Goal: Information Seeking & Learning: Understand process/instructions

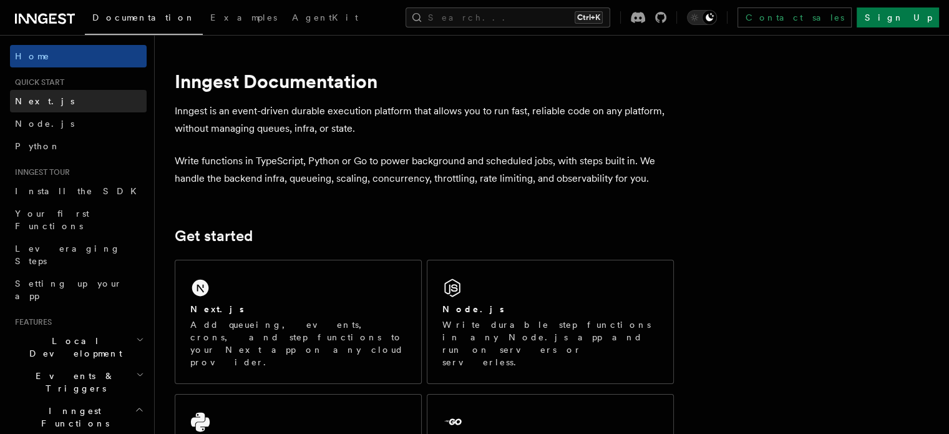
click at [37, 102] on span "Next.js" at bounding box center [44, 101] width 59 height 10
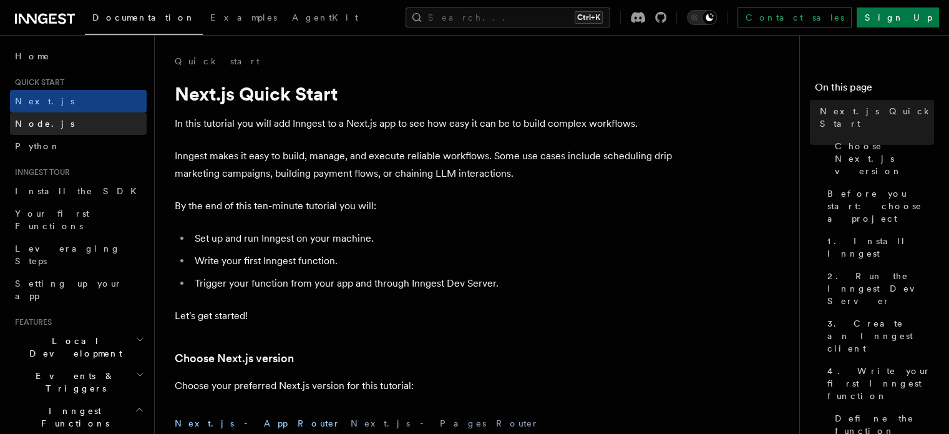
click at [36, 123] on span "Node.js" at bounding box center [44, 124] width 59 height 10
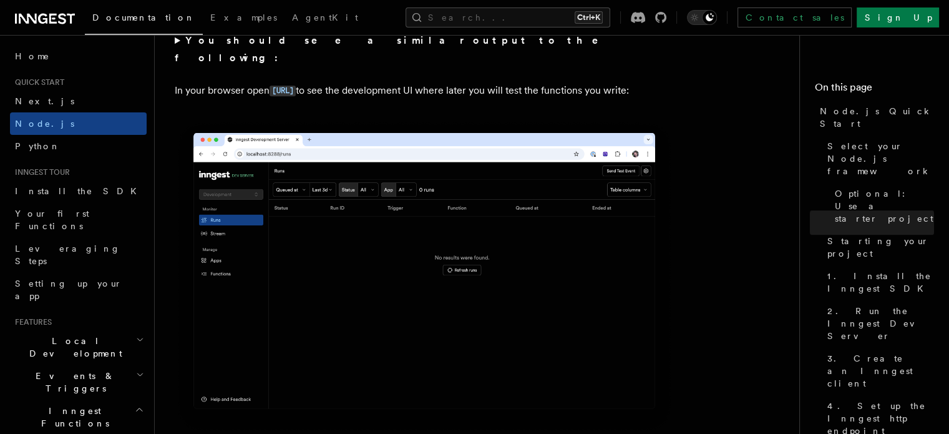
scroll to position [1167, 0]
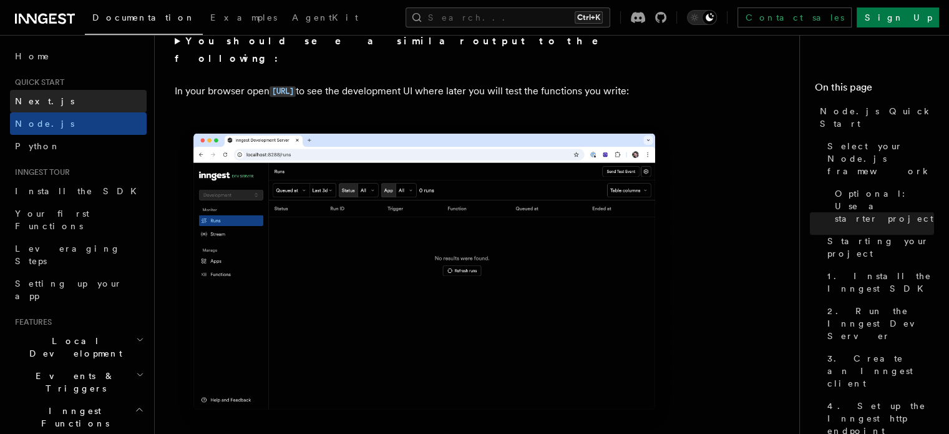
click at [74, 94] on link "Next.js" at bounding box center [78, 101] width 137 height 22
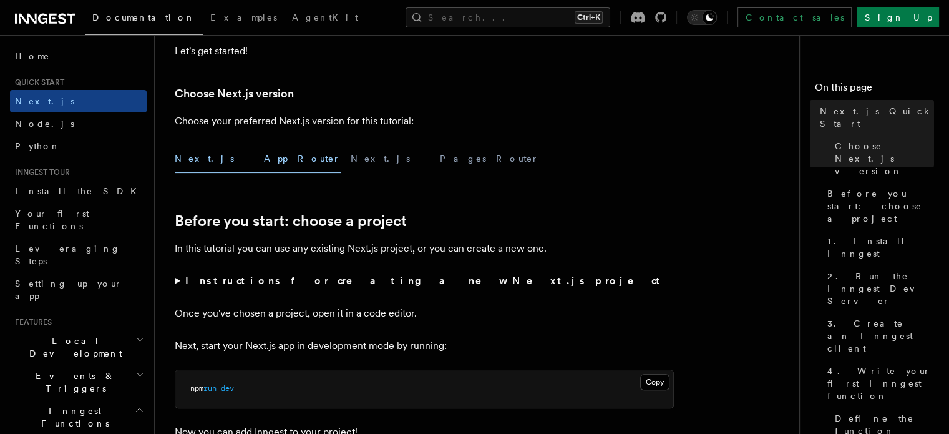
scroll to position [278, 0]
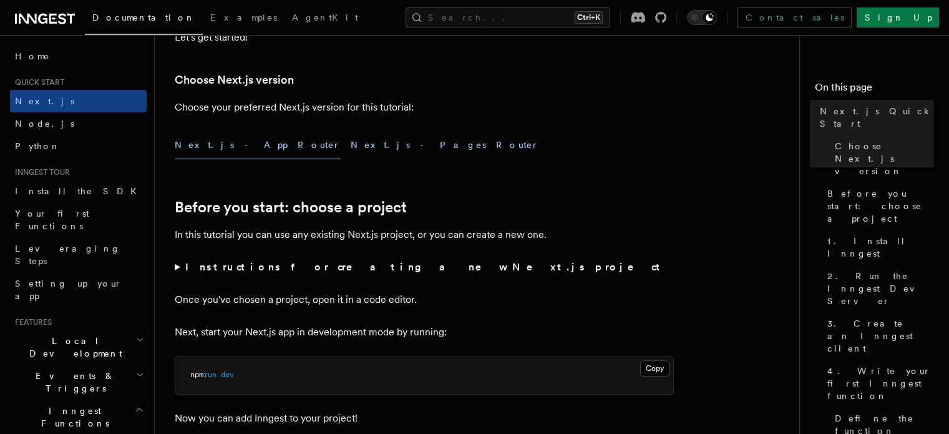
click at [351, 144] on button "Next.js - Pages Router" at bounding box center [445, 145] width 188 height 28
click at [220, 143] on button "Next.js - App Router" at bounding box center [258, 145] width 166 height 28
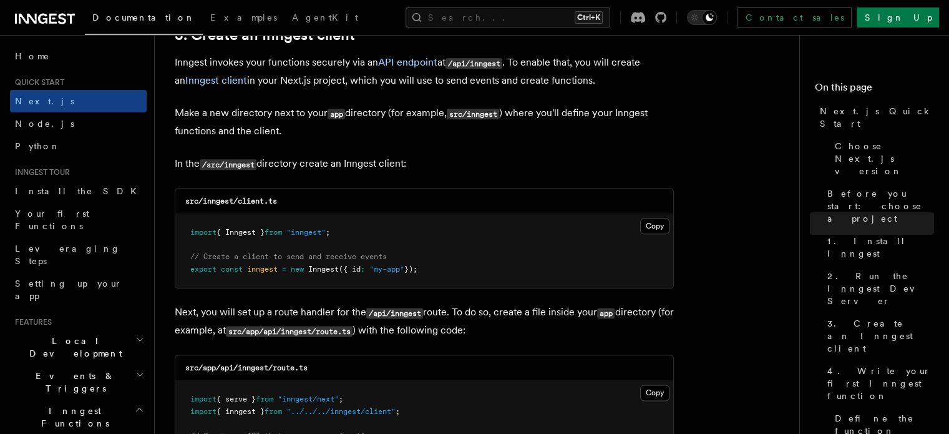
scroll to position [1497, 0]
drag, startPoint x: 282, startPoint y: 202, endPoint x: 239, endPoint y: 202, distance: 43.0
click at [239, 202] on div "src/inngest/client.ts" at bounding box center [424, 201] width 498 height 26
copy code "client.ts"
click at [465, 228] on pre "import { Inngest } from "inngest" ; // Create a client to send and receive even…" at bounding box center [424, 251] width 498 height 74
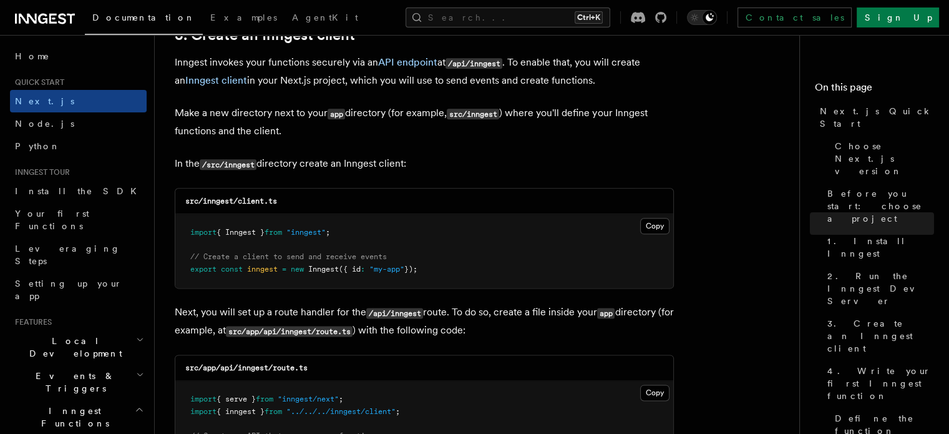
click at [344, 238] on pre "import { Inngest } from "inngest" ; // Create a client to send and receive even…" at bounding box center [424, 251] width 498 height 74
click at [659, 221] on button "Copy Copied" at bounding box center [654, 226] width 29 height 16
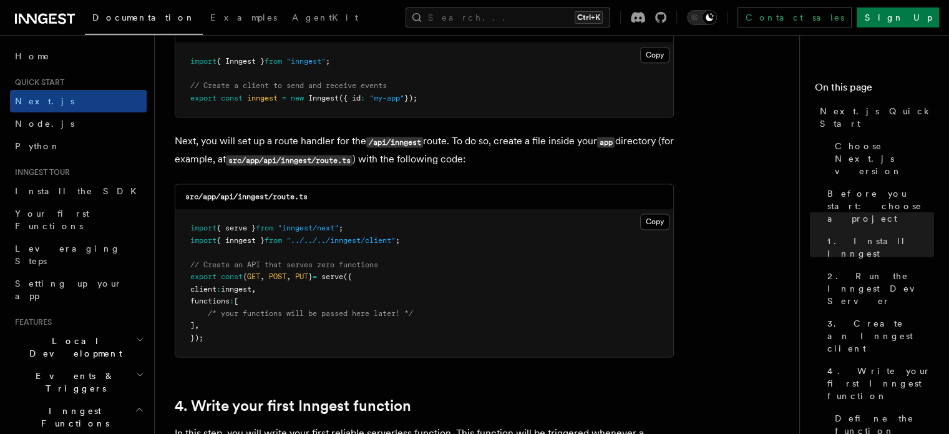
scroll to position [1669, 0]
click at [658, 216] on button "Copy Copied" at bounding box center [654, 221] width 29 height 16
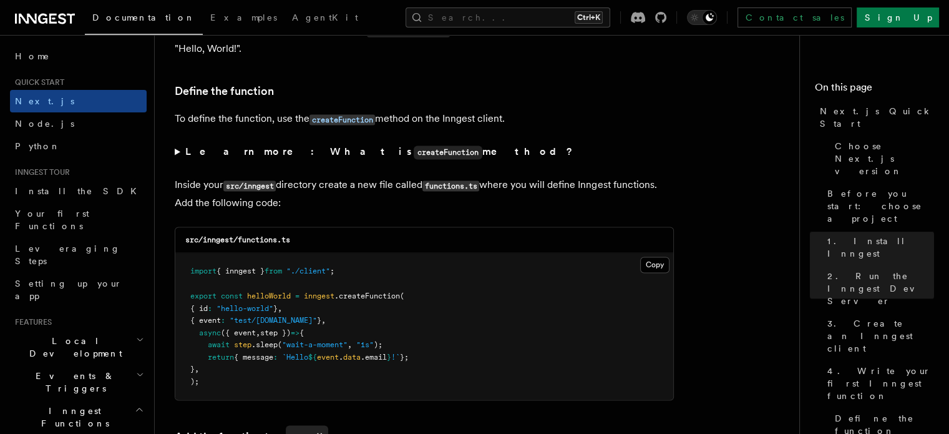
scroll to position [2121, 0]
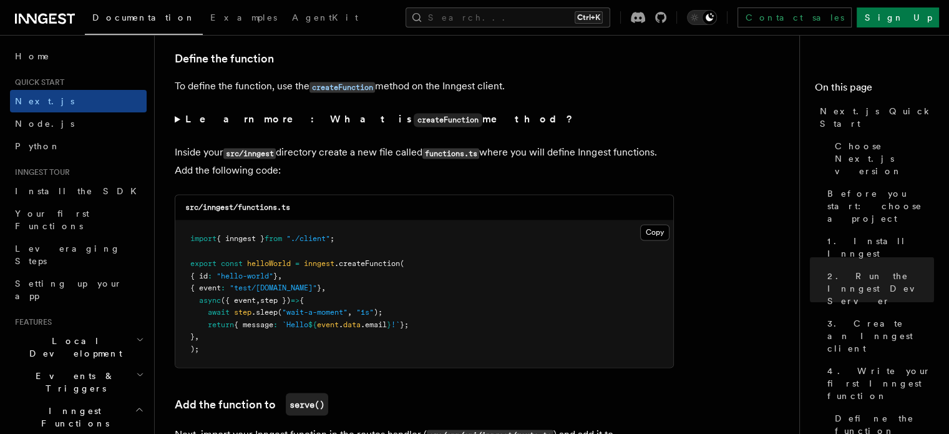
click at [177, 120] on summary "Learn more: What is createFunction method?" at bounding box center [424, 119] width 499 height 18
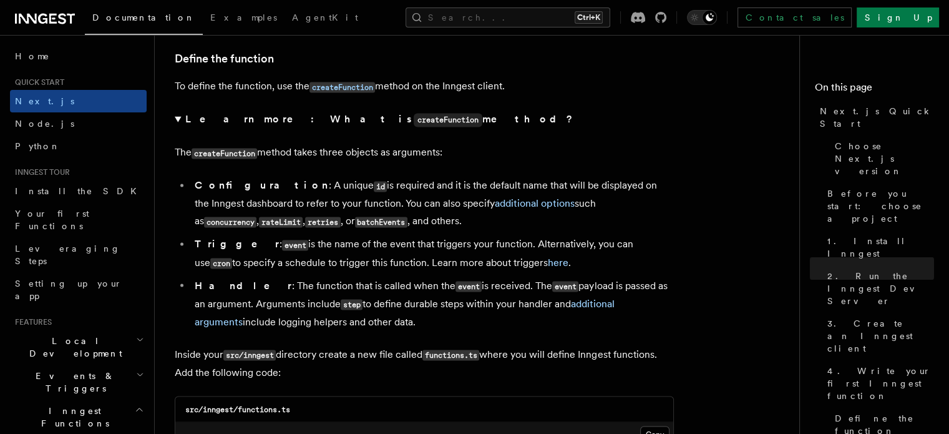
click at [177, 122] on summary "Learn more: What is createFunction method?" at bounding box center [424, 119] width 499 height 18
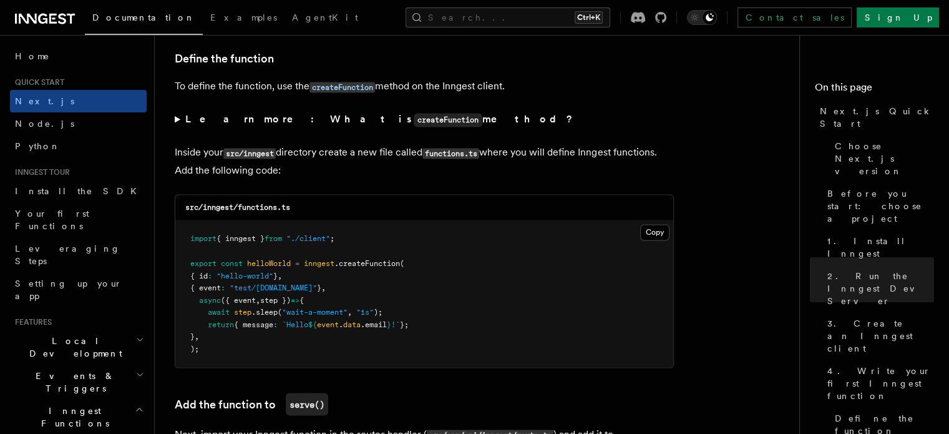
click at [178, 124] on summary "Learn more: What is createFunction method?" at bounding box center [424, 119] width 499 height 18
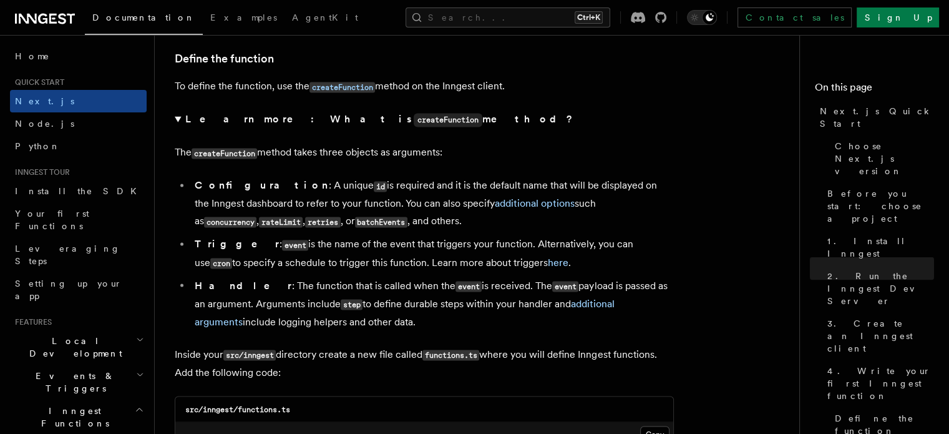
click at [178, 124] on summary "Learn more: What is createFunction method?" at bounding box center [424, 119] width 499 height 18
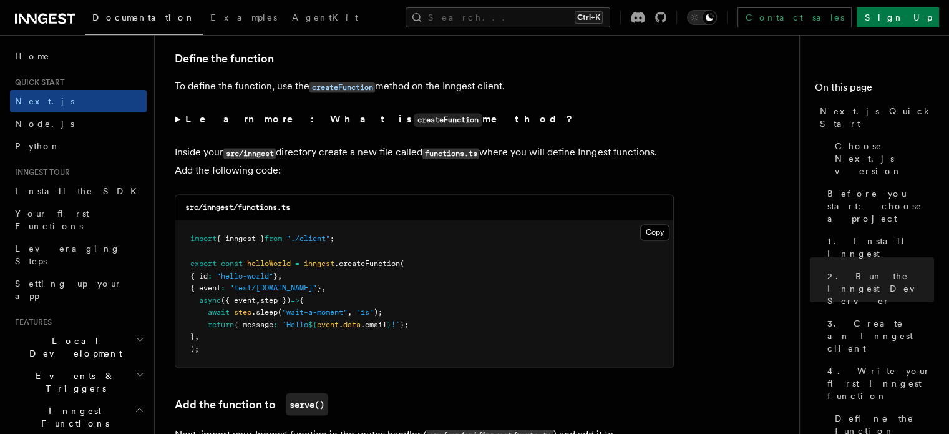
click at [350, 220] on div "src/inngest/functions.ts" at bounding box center [424, 208] width 498 height 26
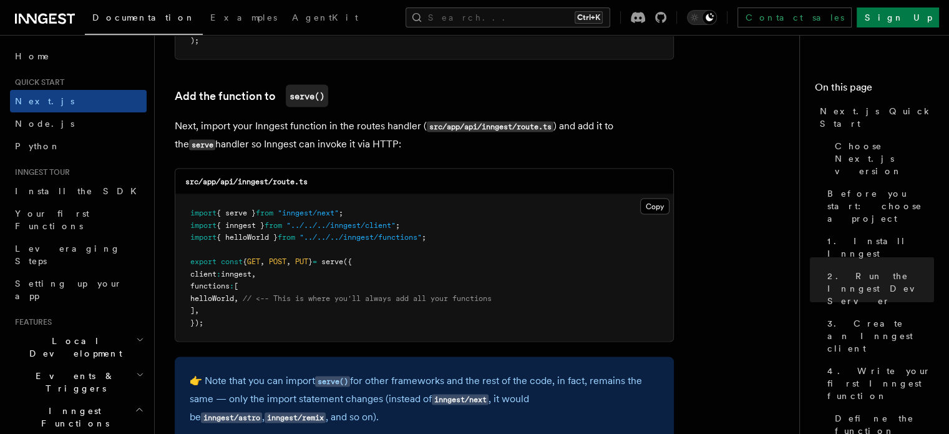
scroll to position [2483, 0]
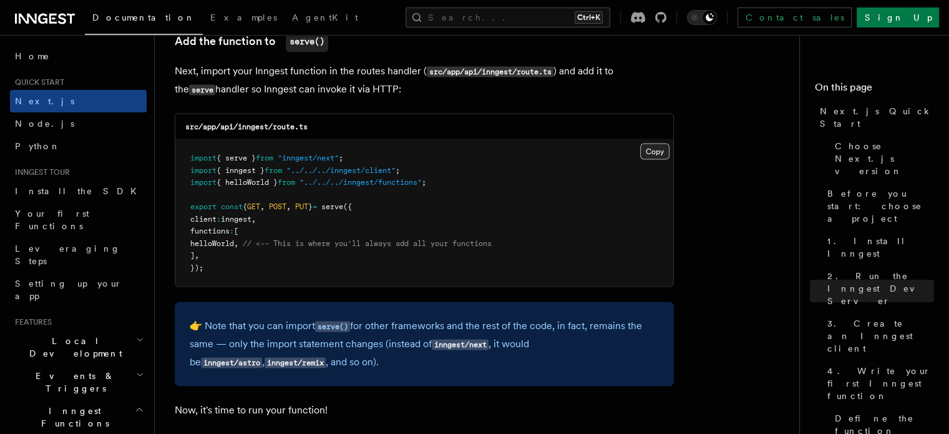
click at [657, 152] on button "Copy Copied" at bounding box center [654, 151] width 29 height 16
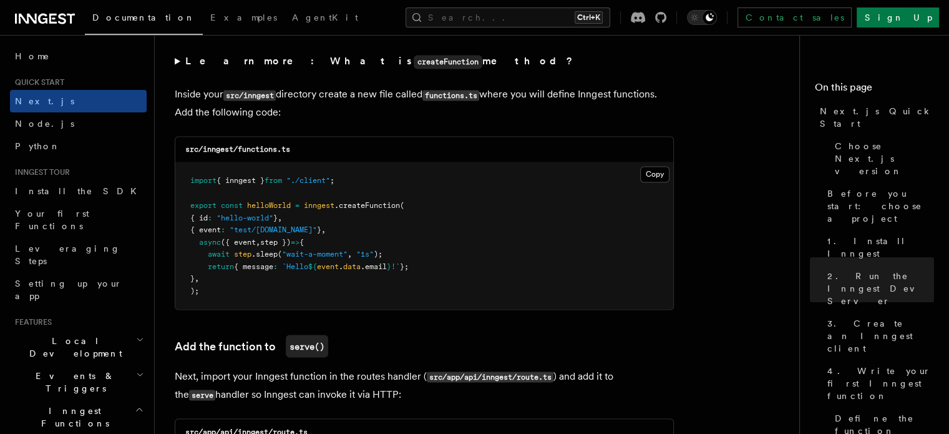
drag, startPoint x: 555, startPoint y: 156, endPoint x: 465, endPoint y: 204, distance: 101.9
click at [465, 204] on pre "import { inngest } from "./client" ; export const helloWorld = inngest .createF…" at bounding box center [424, 235] width 498 height 147
click at [651, 171] on button "Copy Copied" at bounding box center [654, 174] width 29 height 16
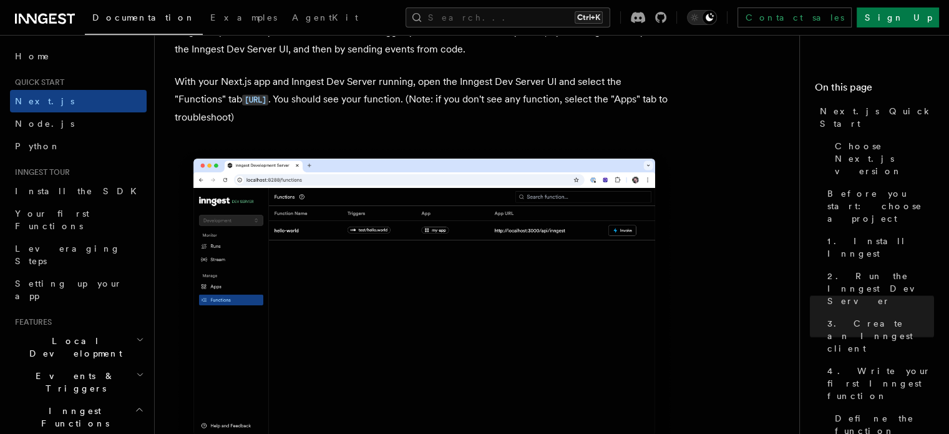
scroll to position [2957, 0]
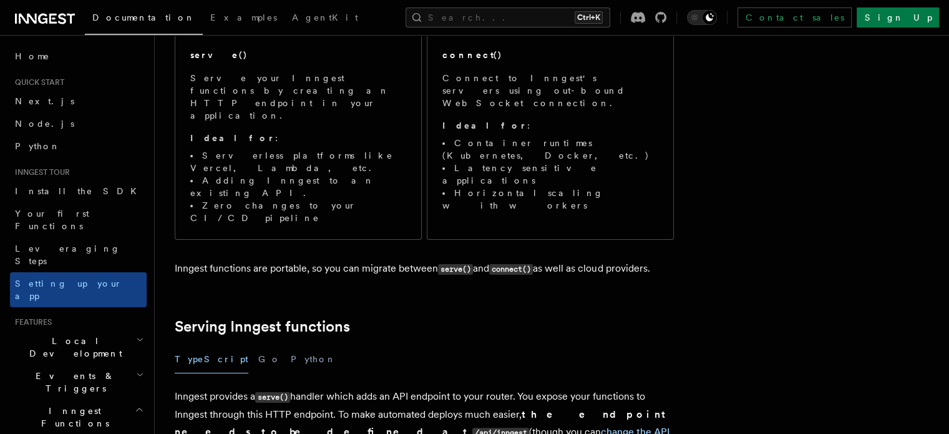
scroll to position [183, 0]
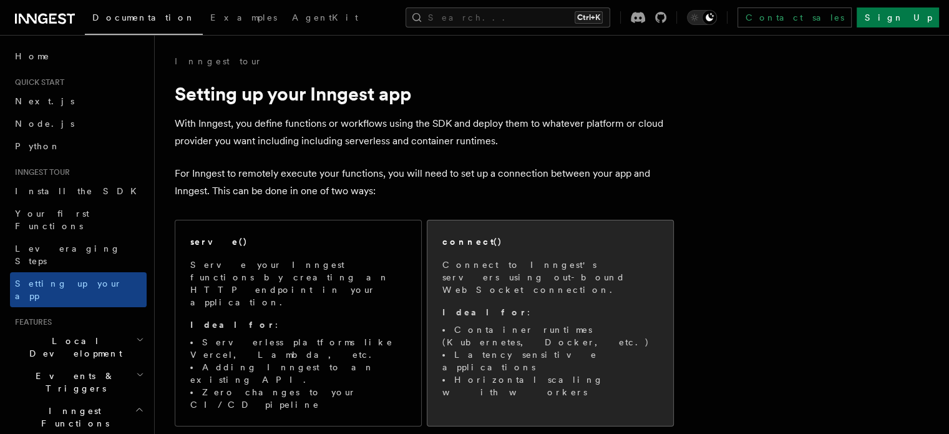
click at [518, 270] on p "Connect to Inngest's servers using out-bound WebSocket connection." at bounding box center [550, 276] width 216 height 37
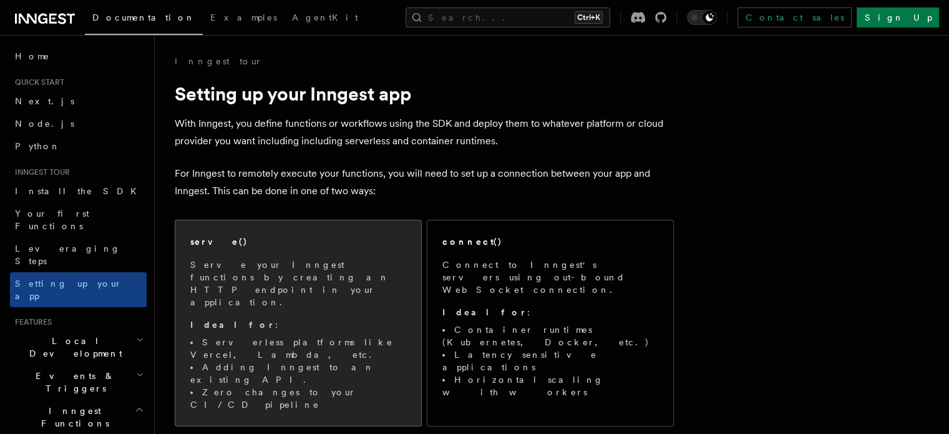
click at [354, 285] on span "Serve your Inngest functions by creating an HTTP endpoint in your application. …" at bounding box center [298, 334] width 216 height 152
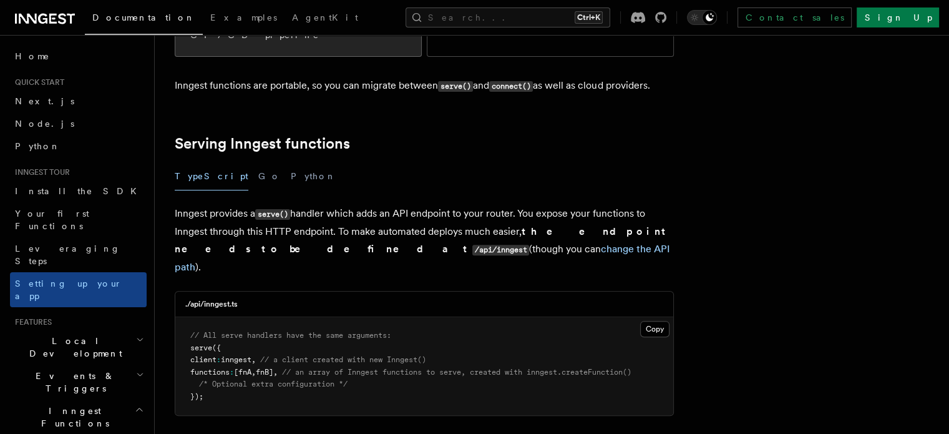
scroll to position [382, 0]
